Goal: Transaction & Acquisition: Purchase product/service

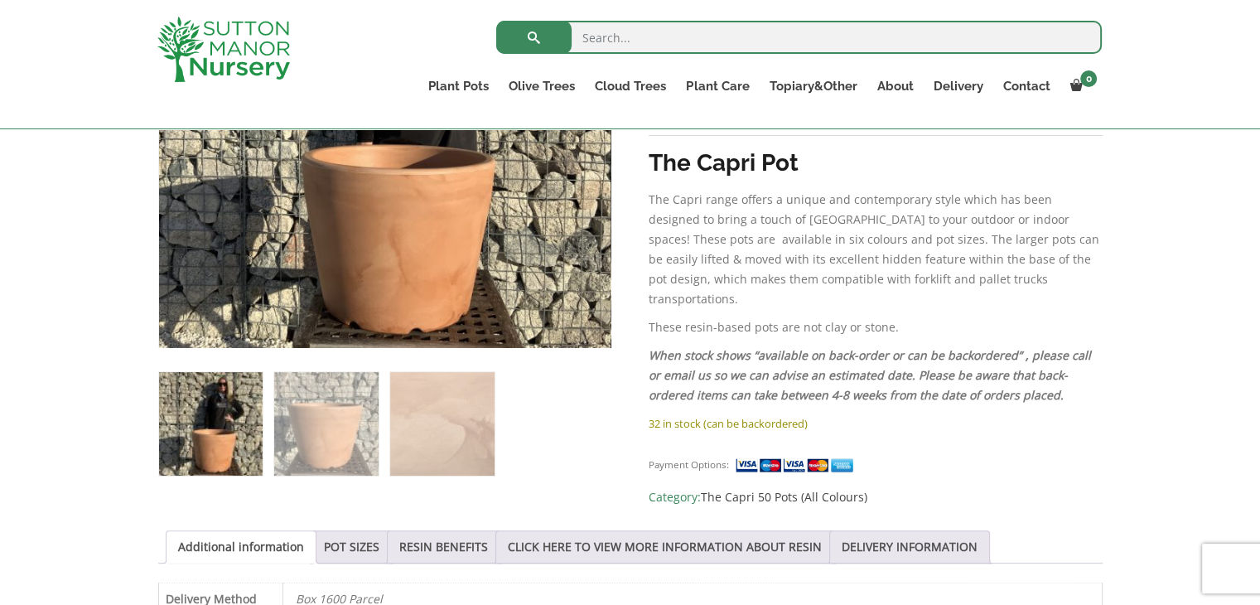
scroll to position [490, 0]
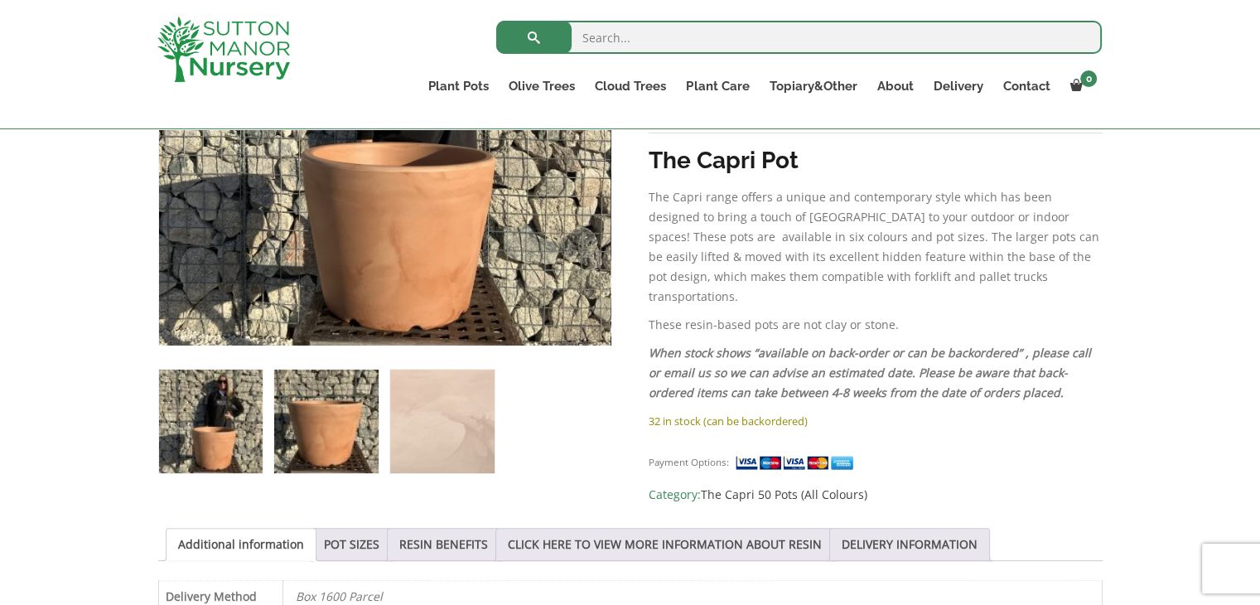
click at [321, 427] on img at bounding box center [326, 422] width 104 height 104
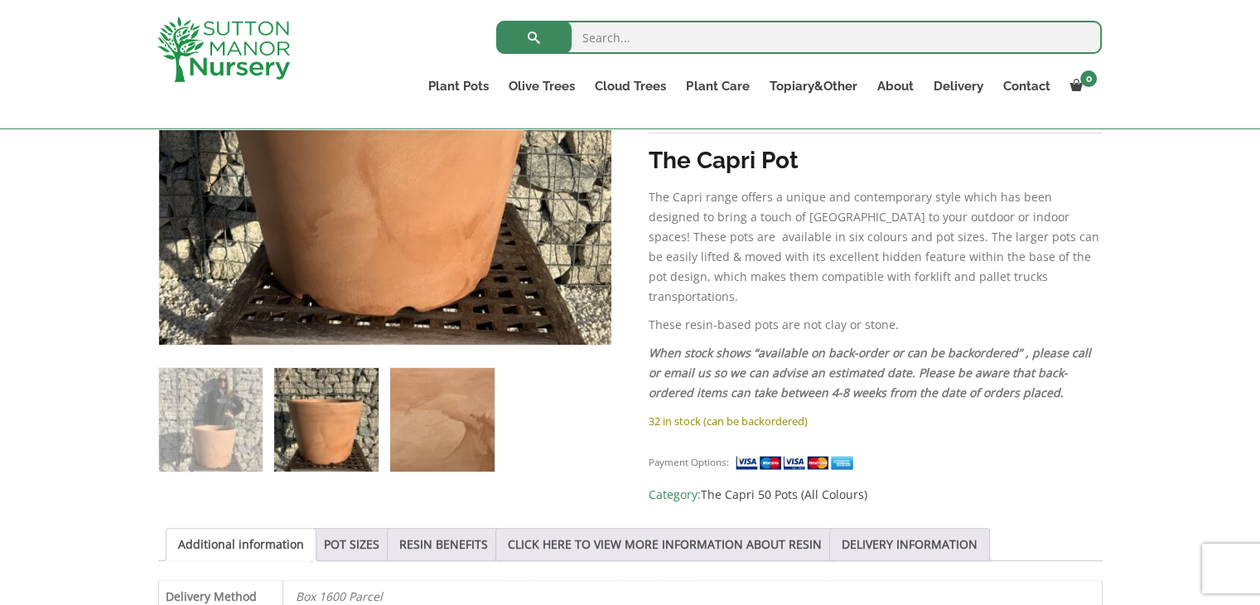
click at [452, 437] on img at bounding box center [442, 420] width 104 height 104
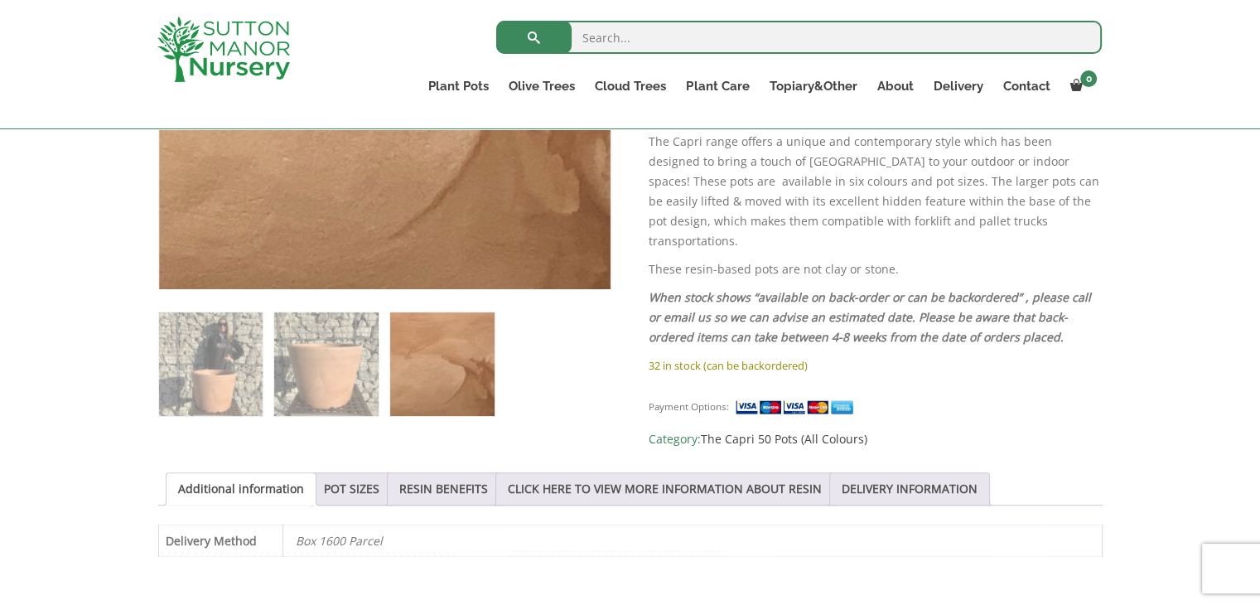
scroll to position [520, 0]
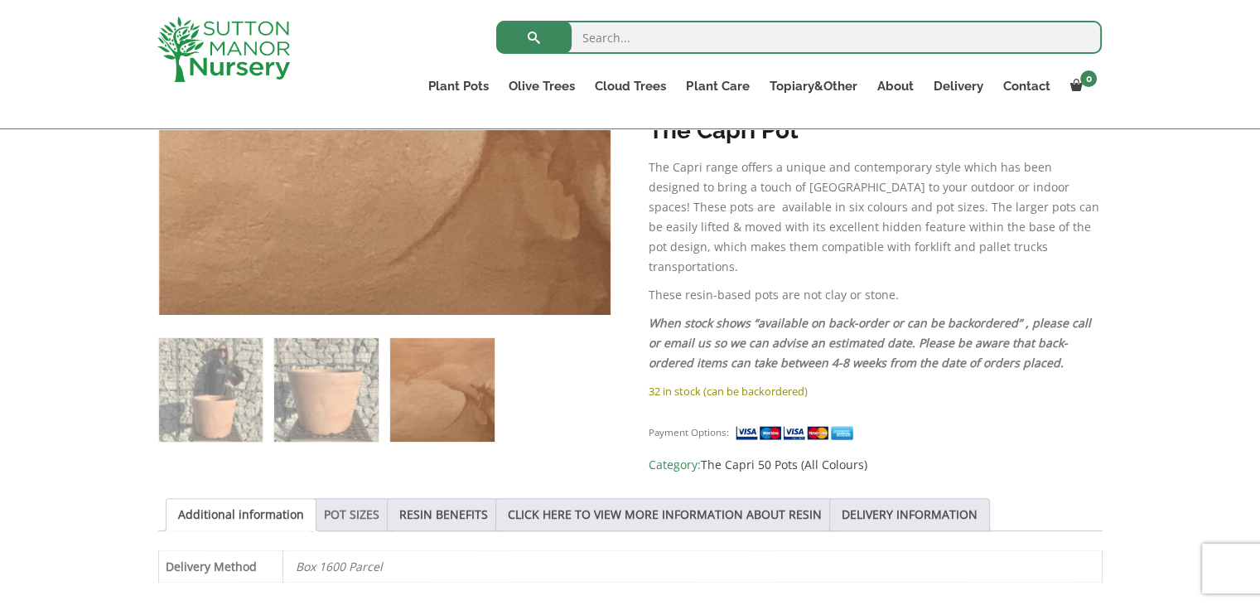
click at [331, 507] on link "POT SIZES" at bounding box center [352, 514] width 56 height 31
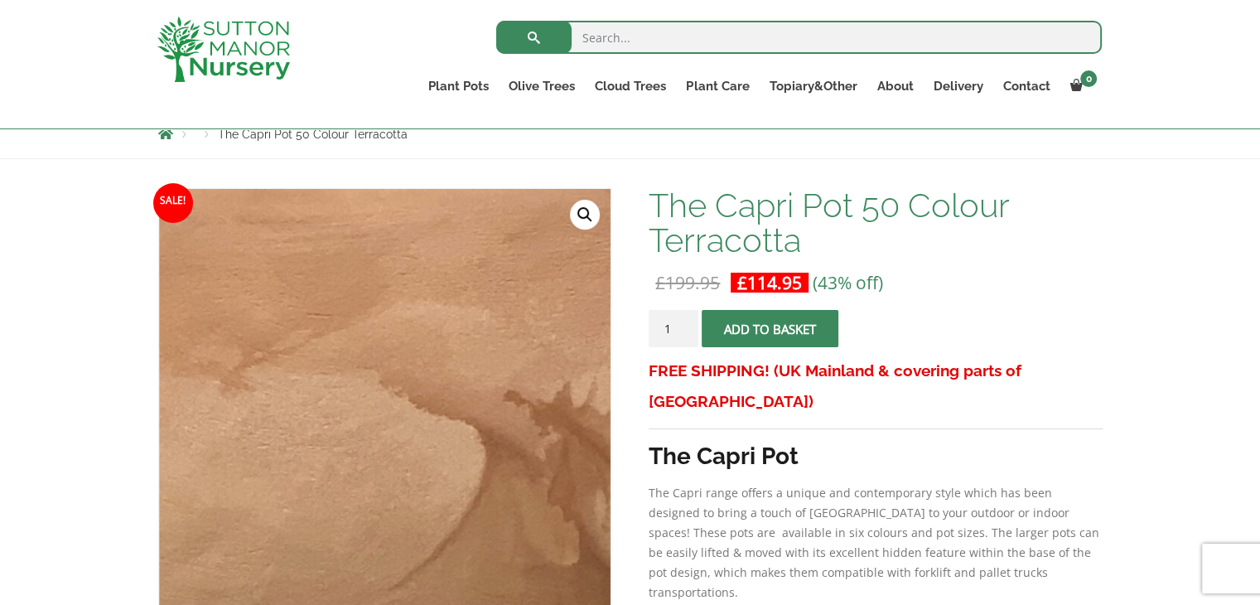
scroll to position [0, 0]
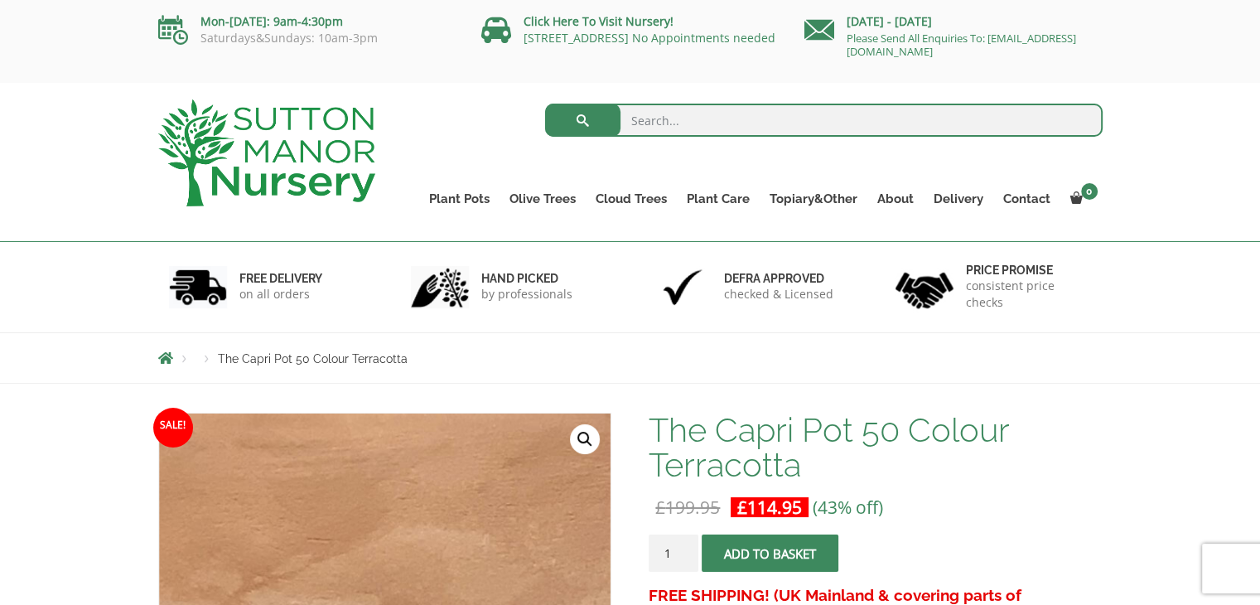
click at [663, 138] on form "Search for:" at bounding box center [824, 124] width 558 height 50
click at [667, 125] on input "search" at bounding box center [824, 120] width 558 height 33
type input "large pot"
click at [545, 104] on button "submit" at bounding box center [582, 120] width 75 height 33
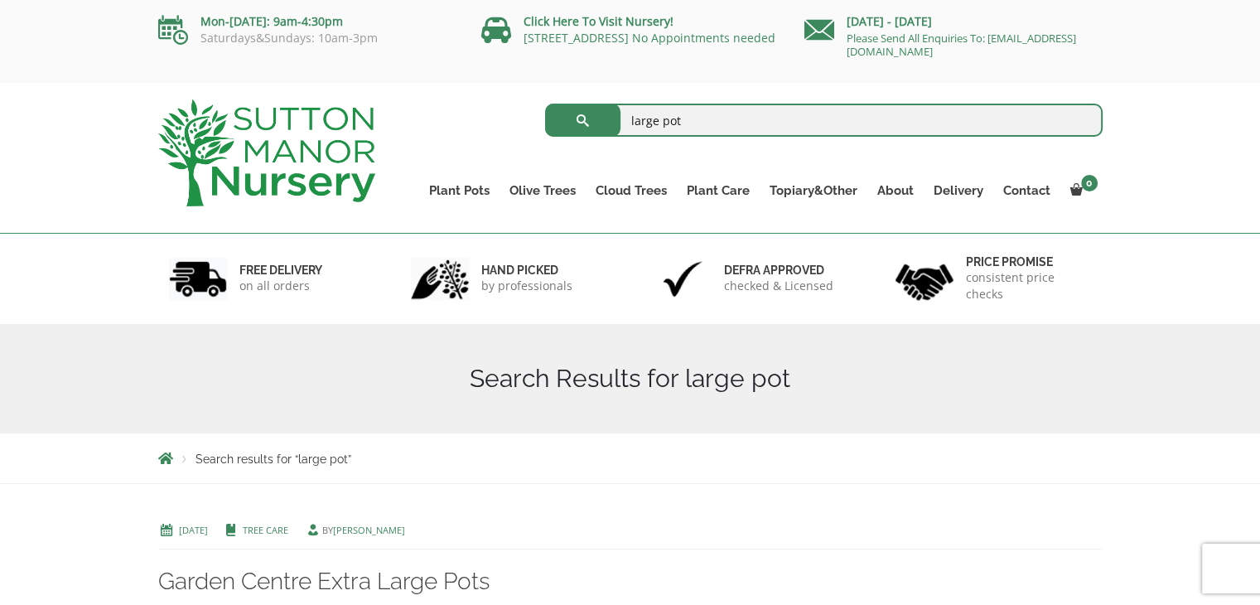
click at [1123, 191] on div "large pot Search for: Plant Pots Resin Bonded Pots The Amalfi Pots The Milan Po…" at bounding box center [630, 158] width 1260 height 151
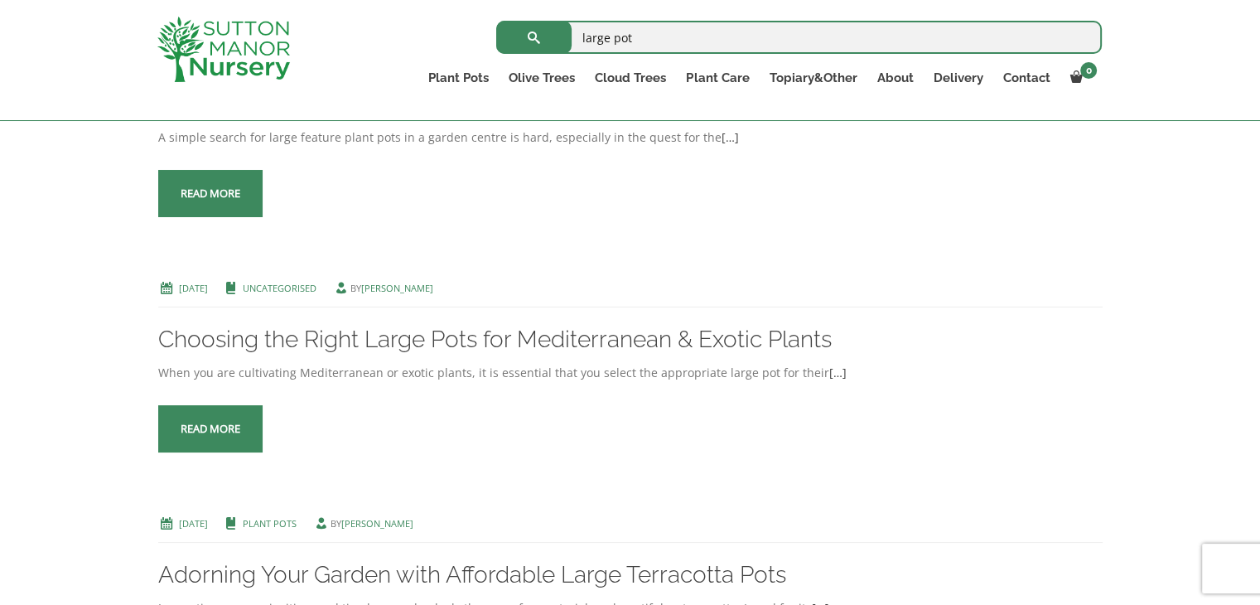
scroll to position [456, 0]
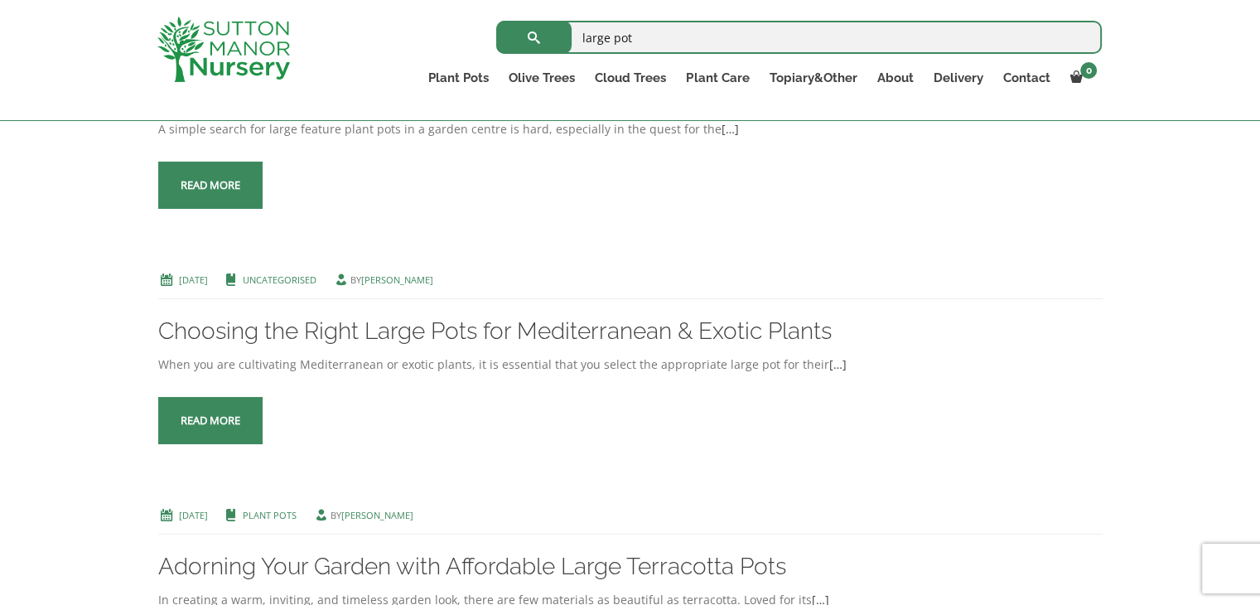
click at [210, 186] on span at bounding box center [210, 186] width 0 height 0
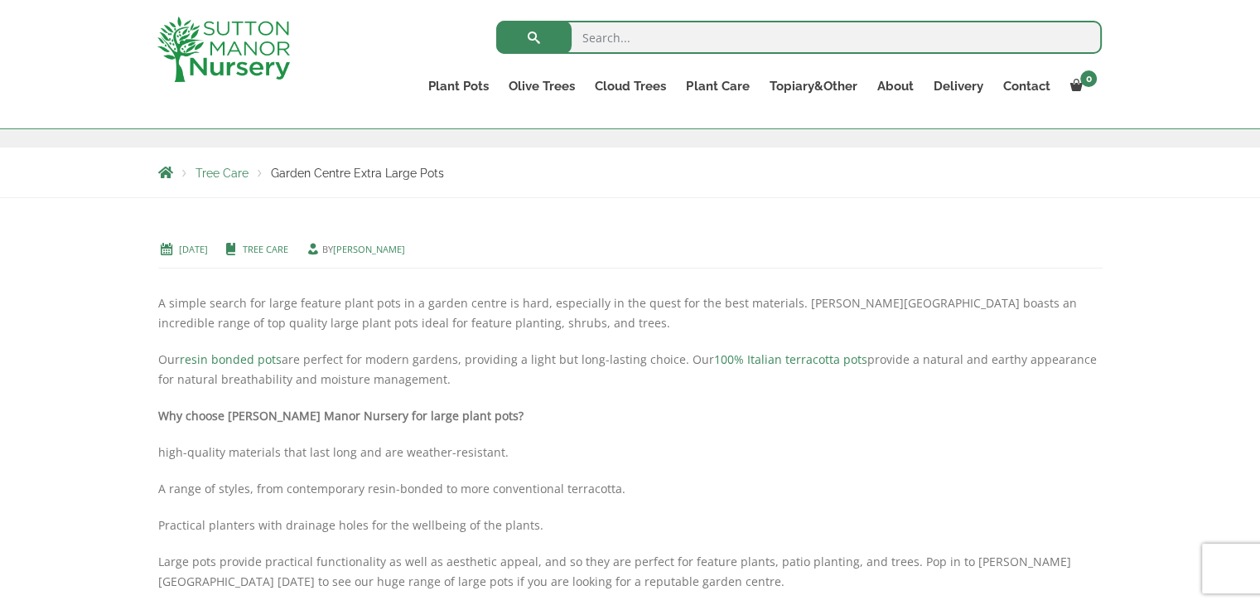
scroll to position [69, 0]
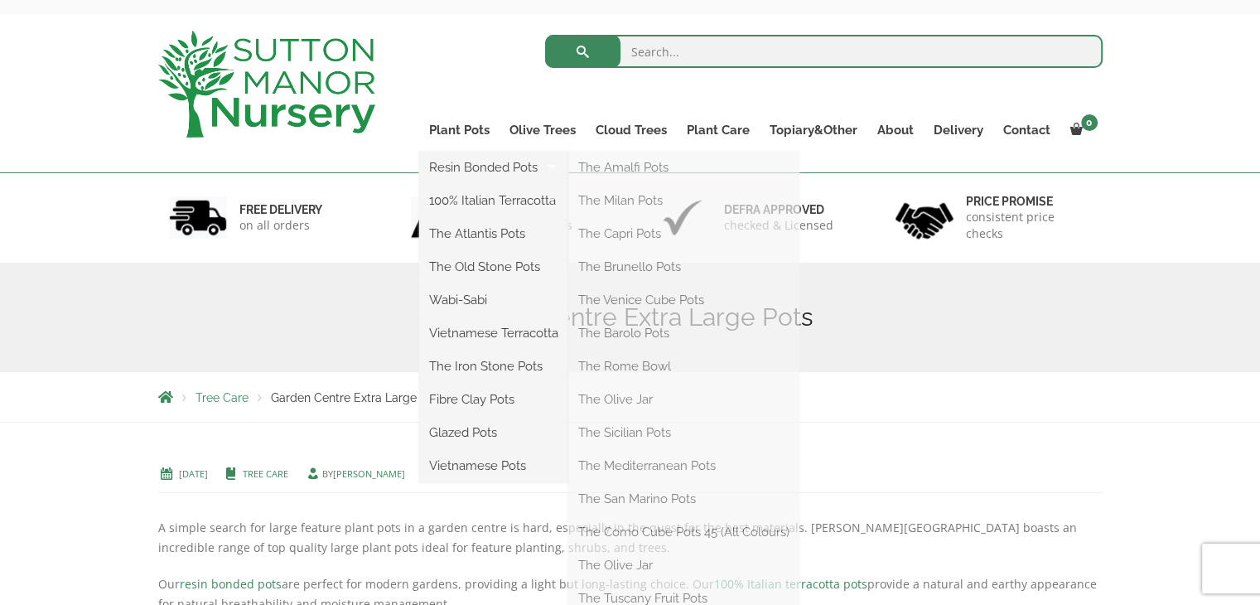
click at [481, 180] on li "Resin Bonded Pots The Amalfi Pots The Milan Pots The Capri Pots The Brunello Po…" at bounding box center [493, 168] width 149 height 33
click at [477, 165] on link "Resin Bonded Pots" at bounding box center [493, 167] width 149 height 25
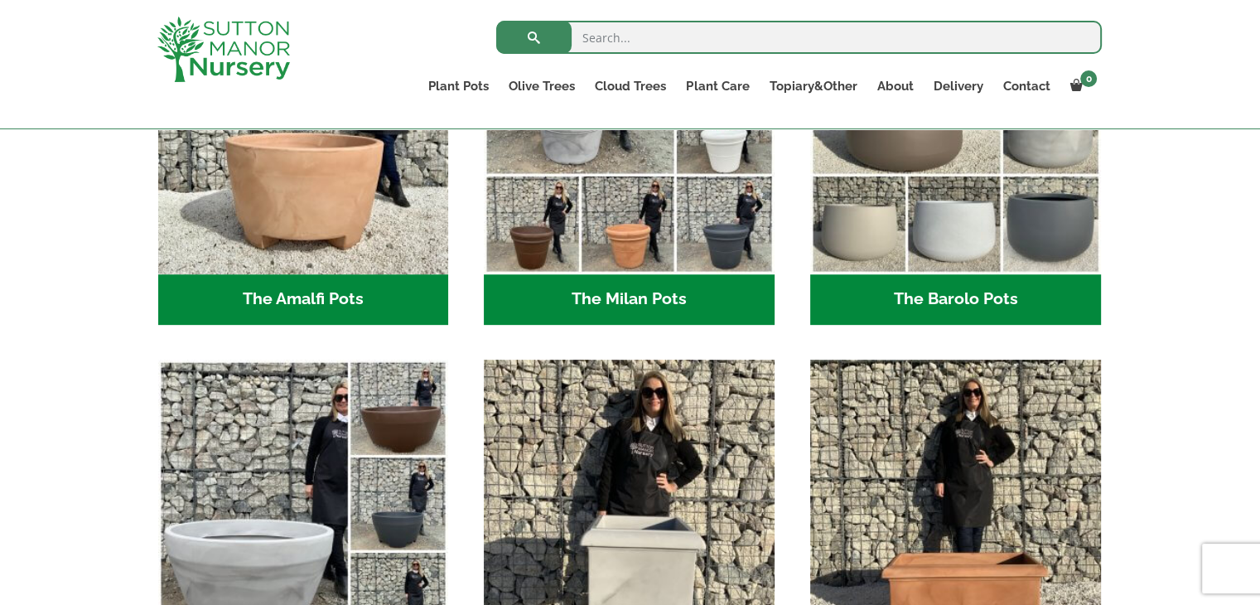
scroll to position [579, 0]
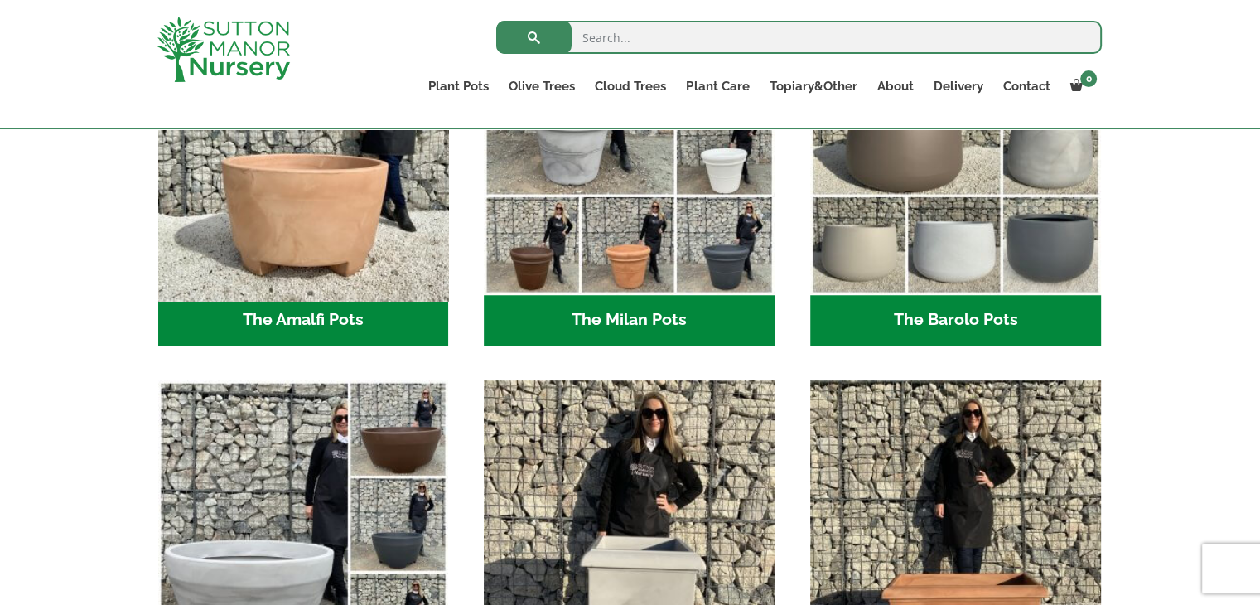
click at [311, 239] on img "Visit product category The Amalfi Pots" at bounding box center [303, 149] width 305 height 305
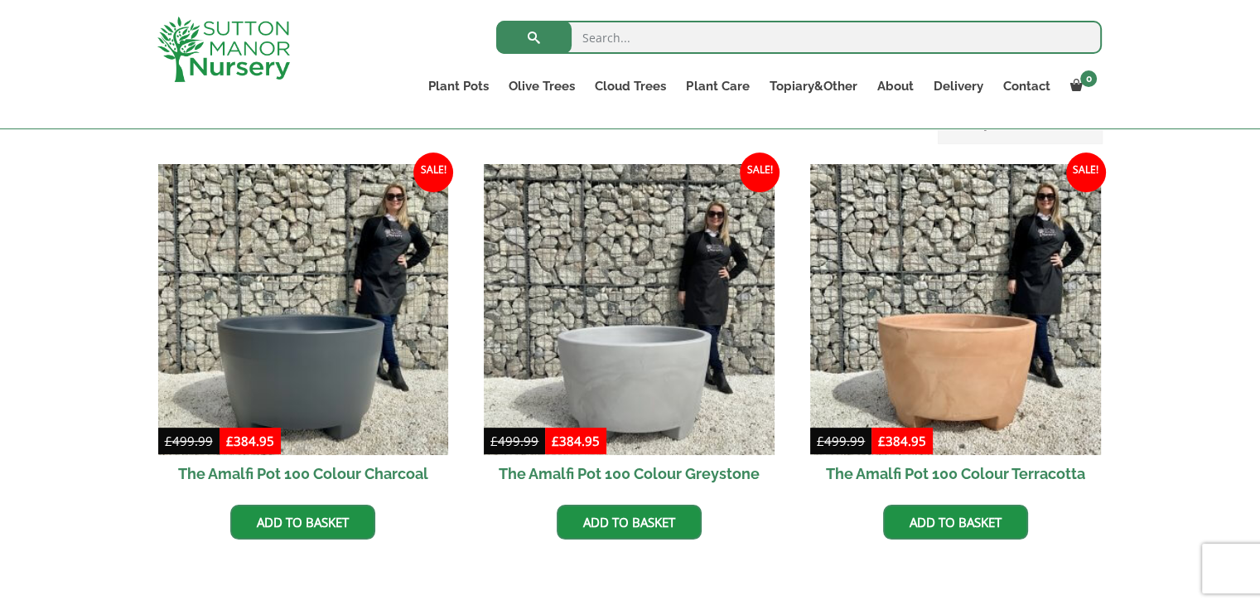
scroll to position [487, 0]
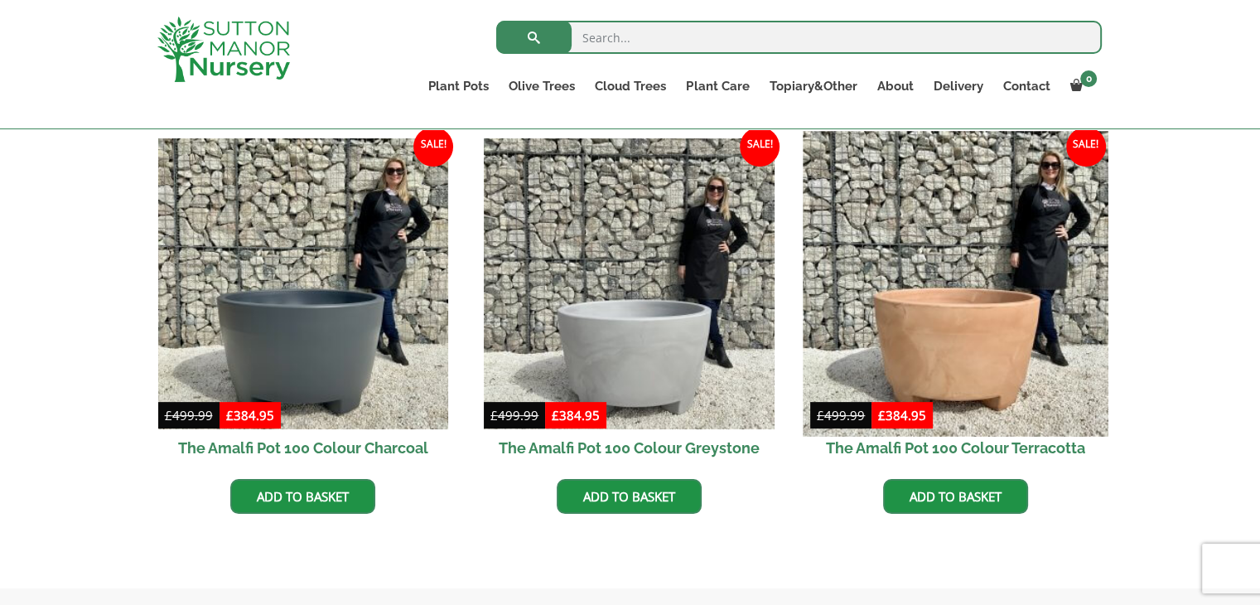
click at [978, 314] on img at bounding box center [955, 283] width 305 height 305
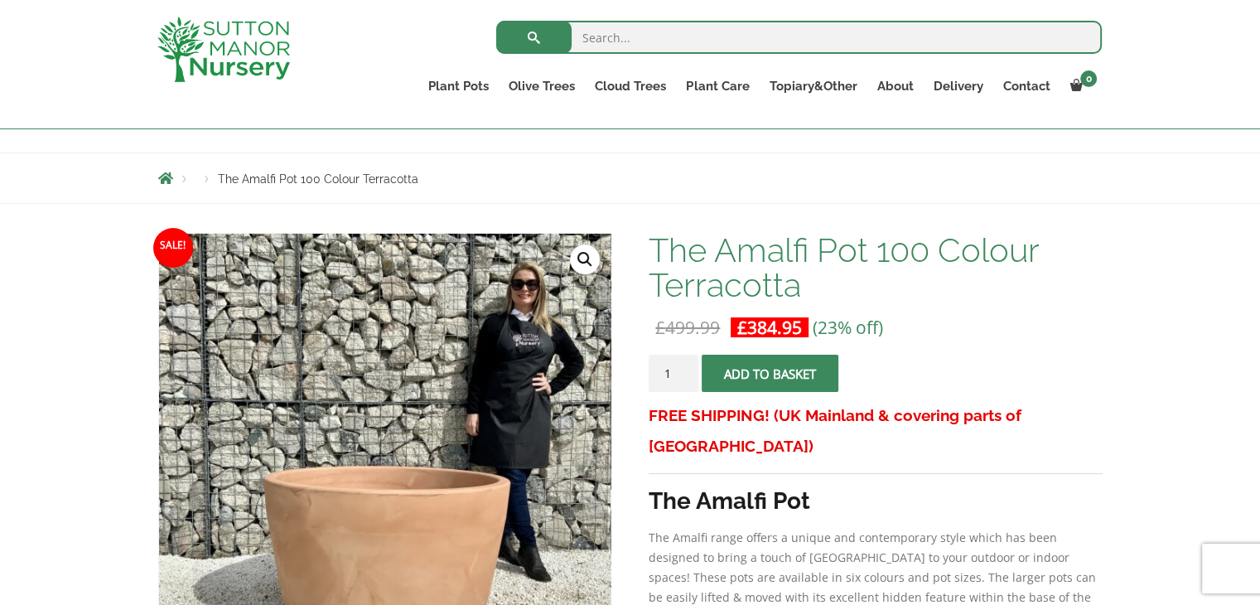
scroll to position [27, 0]
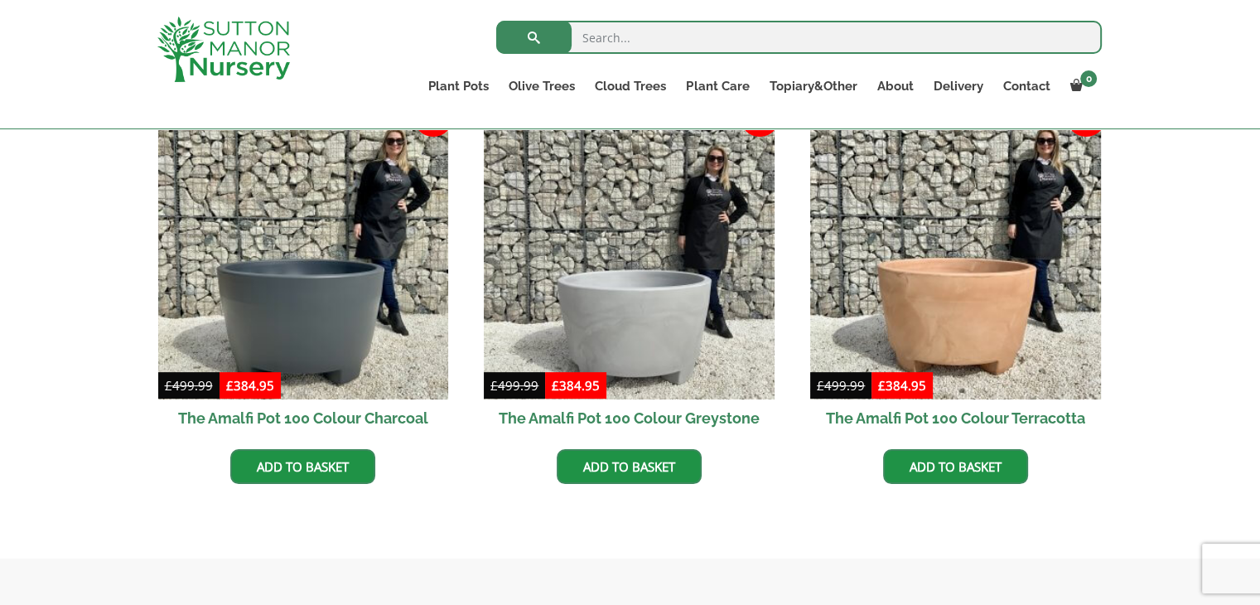
scroll to position [491, 0]
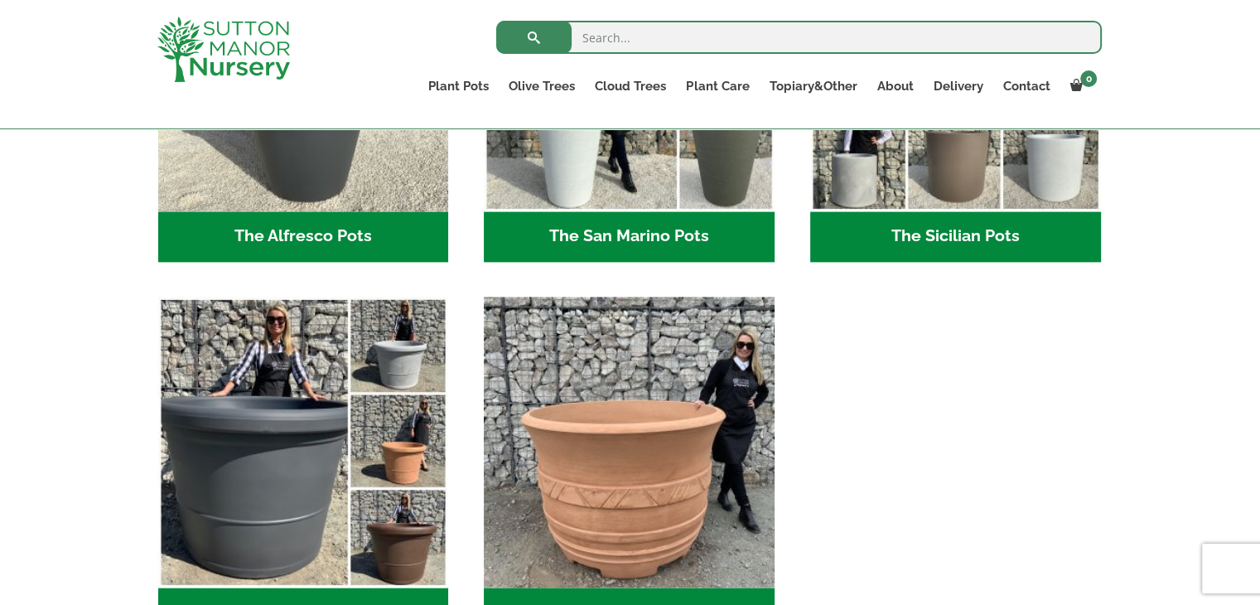
scroll to position [2350, 0]
